Goal: Navigation & Orientation: Find specific page/section

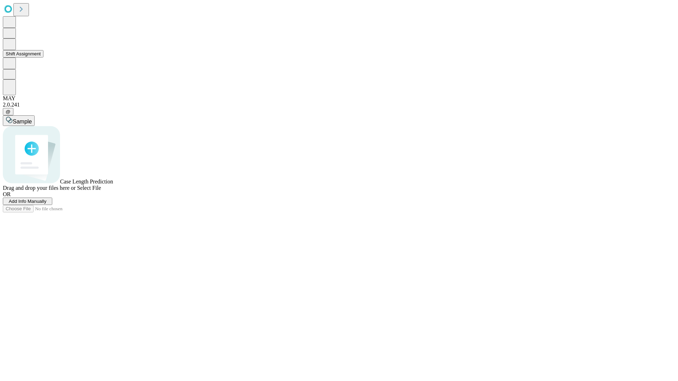
click at [43, 58] on button "Shift Assignment" at bounding box center [23, 53] width 41 height 7
